Goal: Task Accomplishment & Management: Manage account settings

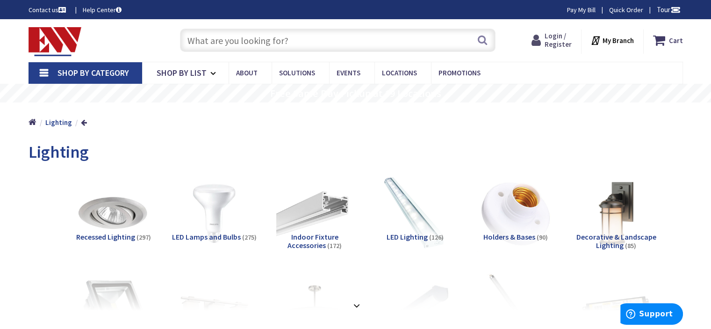
click at [542, 43] on icon at bounding box center [538, 40] width 13 height 17
click at [550, 40] on span "Login / Register" at bounding box center [558, 39] width 27 height 17
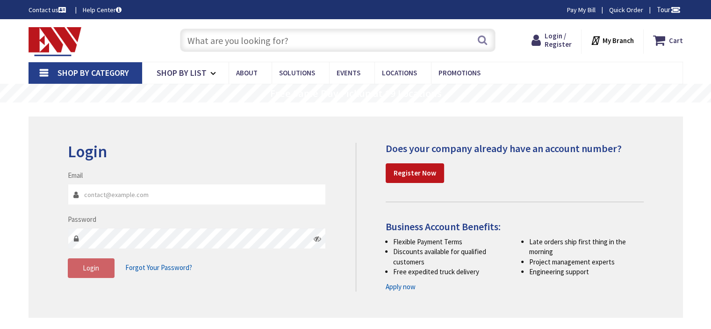
click at [102, 195] on input "Email" at bounding box center [197, 194] width 259 height 21
type input "kevin@sampsonelectricllc.com"
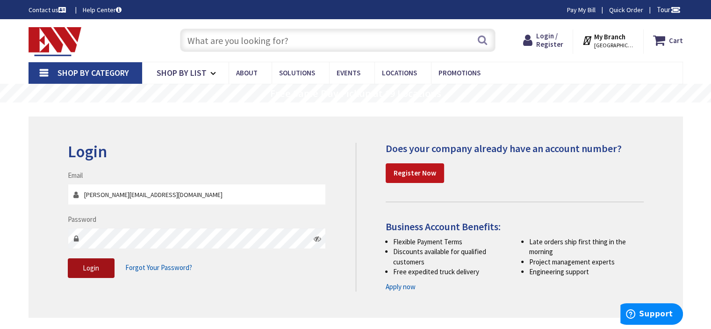
click at [95, 276] on button "Login" at bounding box center [91, 268] width 47 height 20
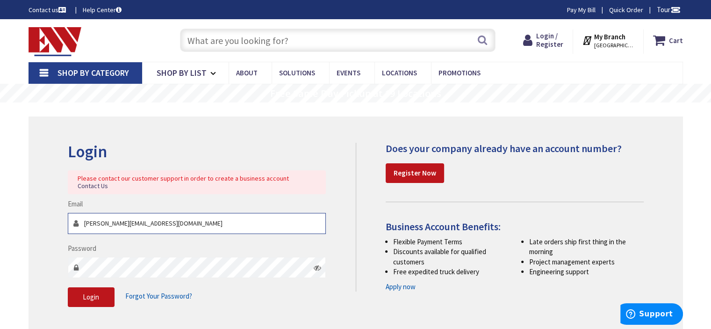
click at [197, 220] on input "kevin@sampsonelectricllc.com" at bounding box center [197, 223] width 259 height 21
click at [138, 213] on input "Email" at bounding box center [197, 223] width 259 height 21
click at [169, 217] on input "Email" at bounding box center [197, 223] width 259 height 21
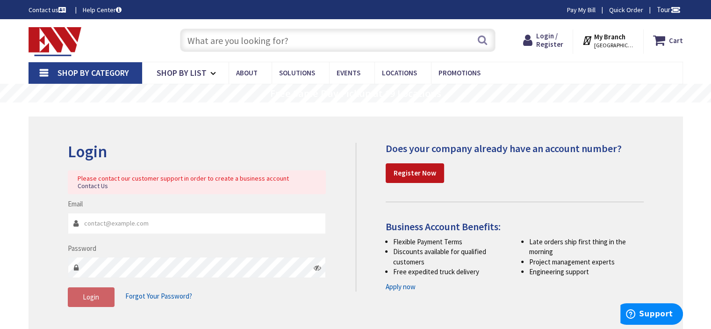
drag, startPoint x: 268, startPoint y: 322, endPoint x: 267, endPoint y: 315, distance: 7.1
click at [268, 319] on div "Login Please contact our customer support in order to create a business account…" at bounding box center [356, 228] width 655 height 225
click at [159, 291] on span "Forgot Your Password?" at bounding box center [158, 295] width 67 height 9
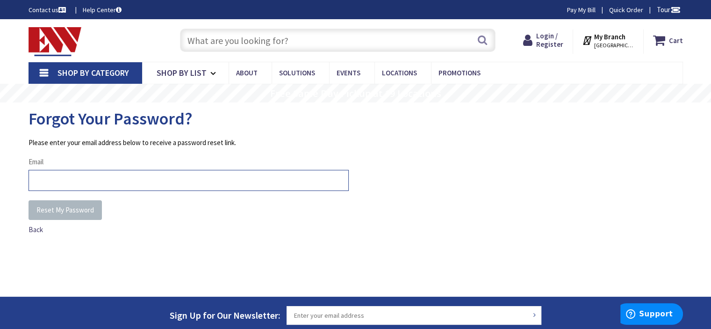
click at [129, 184] on input "Email" at bounding box center [189, 180] width 320 height 21
type input "kevin@sampsonelectricllc.com"
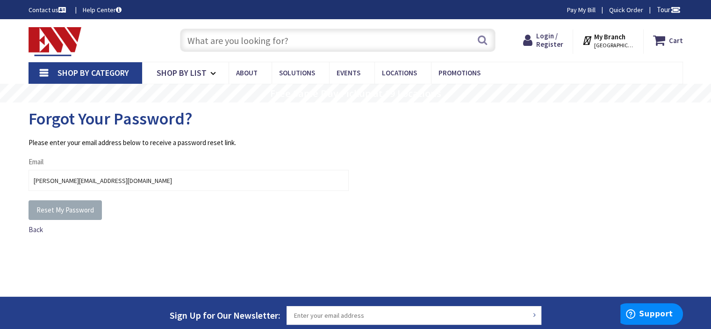
click at [70, 209] on span "Reset My Password" at bounding box center [65, 209] width 58 height 9
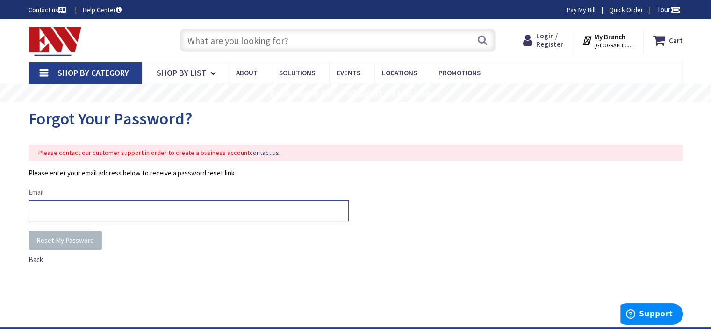
click at [82, 201] on input "Email" at bounding box center [189, 210] width 320 height 21
